Goal: Task Accomplishment & Management: Use online tool/utility

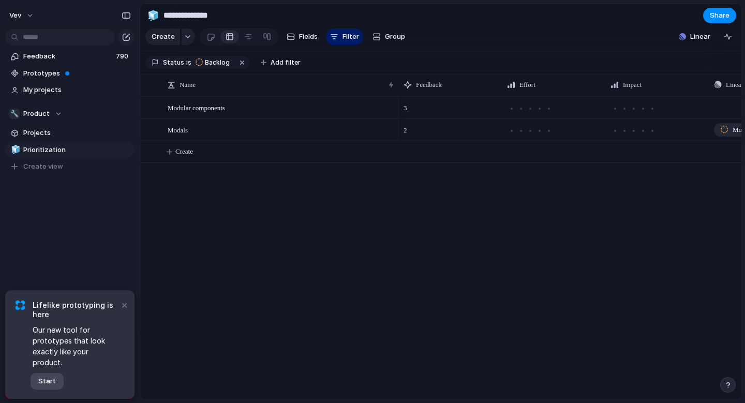
click at [44, 385] on span "Start" at bounding box center [47, 381] width 18 height 10
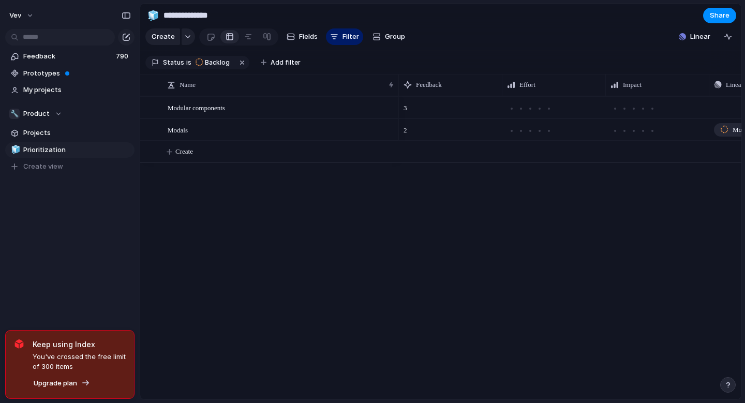
click at [125, 290] on div "Vev Feedback 790 Prototypes My projects 🔧 Product Projects 🧊 Prioritization To …" at bounding box center [70, 201] width 140 height 403
click at [73, 66] on link "Prototypes" at bounding box center [69, 74] width 129 height 16
click at [84, 58] on span "Feedback" at bounding box center [68, 56] width 90 height 10
